Goal: Task Accomplishment & Management: Manage account settings

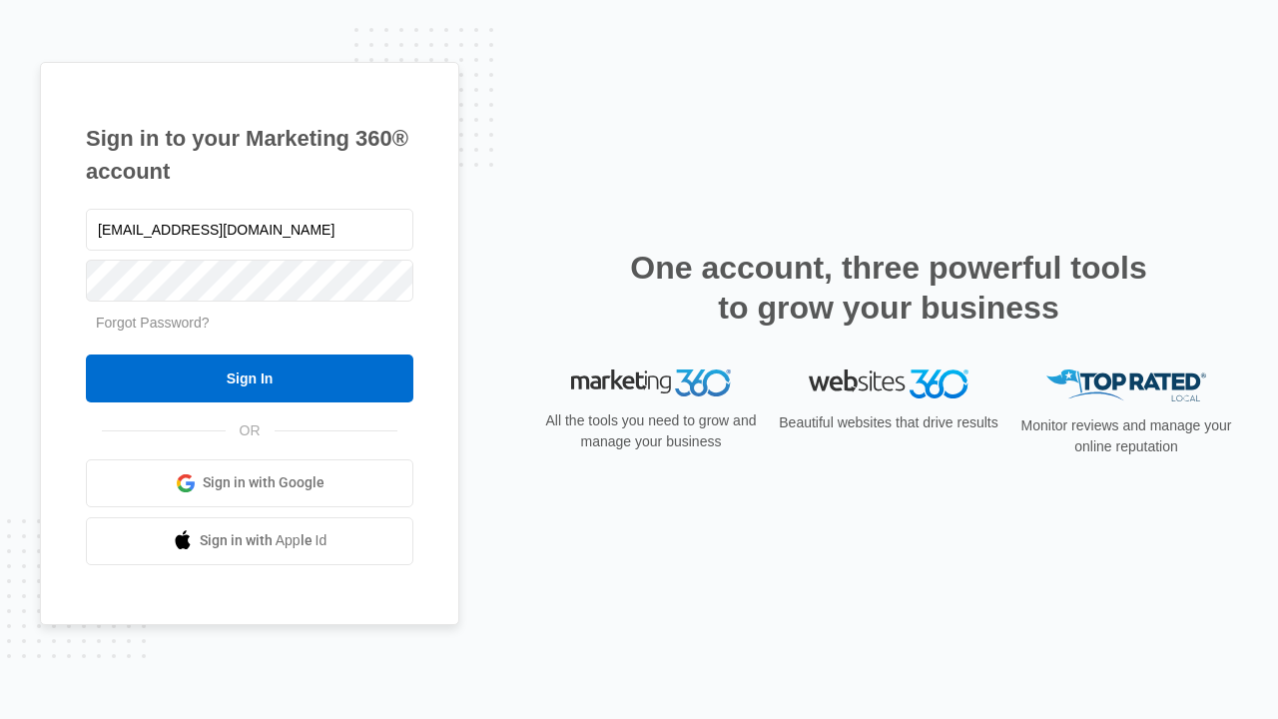
type input "[EMAIL_ADDRESS][DOMAIN_NAME]"
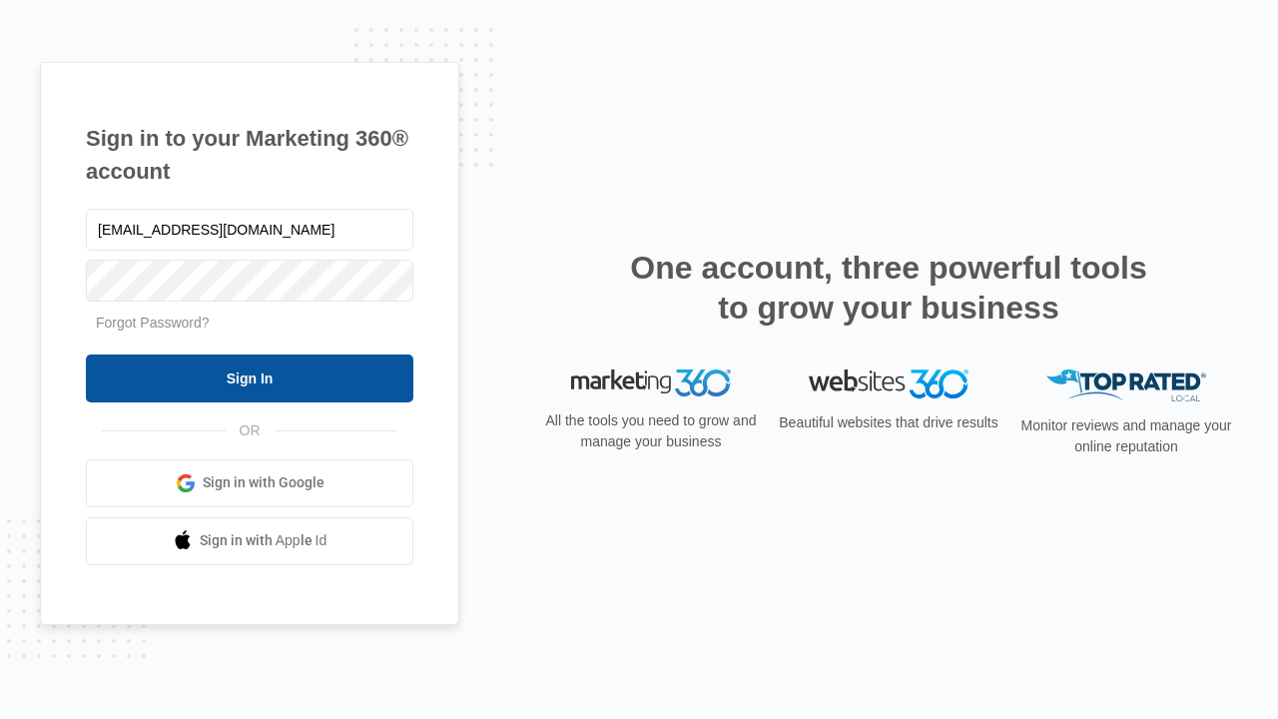
click at [250, 377] on input "Sign In" at bounding box center [250, 379] width 328 height 48
